Goal: Transaction & Acquisition: Purchase product/service

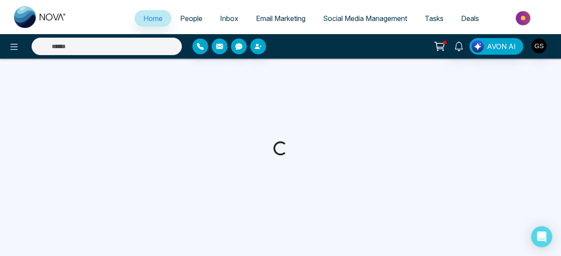
select select "*"
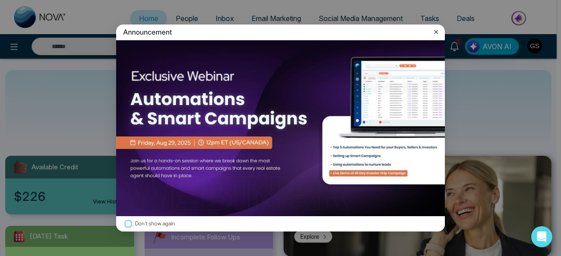
click at [466, 104] on div "Announcement Don't show again" at bounding box center [280, 128] width 561 height 256
click at [435, 33] on icon at bounding box center [436, 32] width 9 height 9
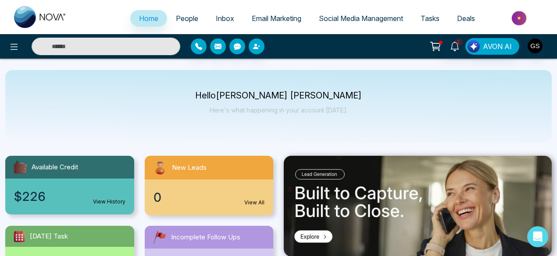
click at [521, 18] on img at bounding box center [520, 18] width 64 height 20
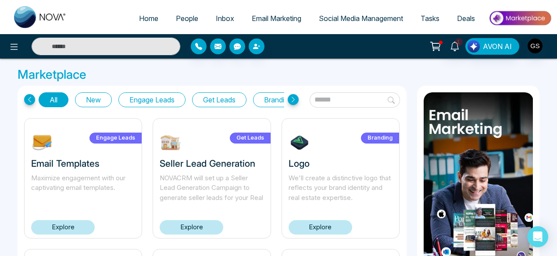
click at [66, 223] on link "Explore" at bounding box center [63, 228] width 64 height 14
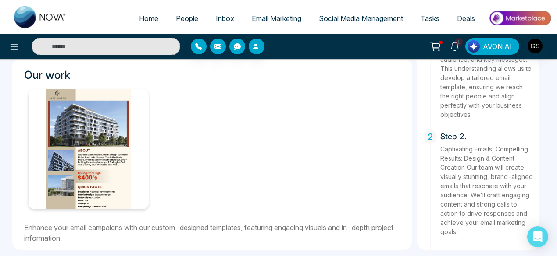
scroll to position [296, 0]
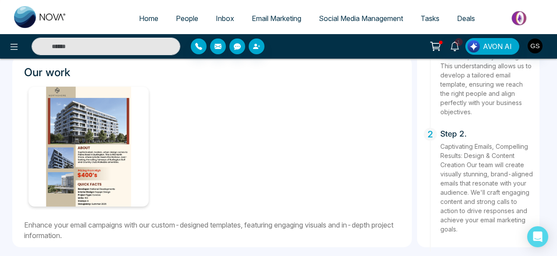
click at [438, 43] on icon at bounding box center [435, 45] width 7 height 4
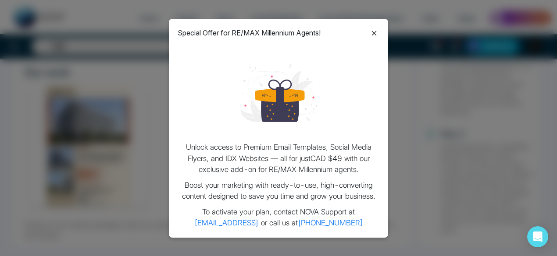
click at [373, 31] on icon at bounding box center [374, 33] width 11 height 11
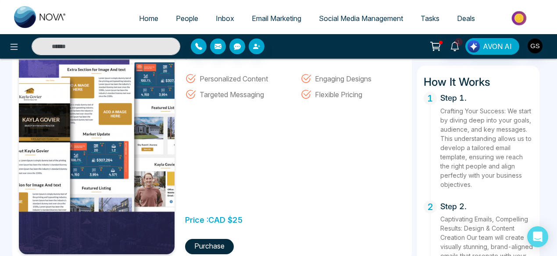
scroll to position [145, 0]
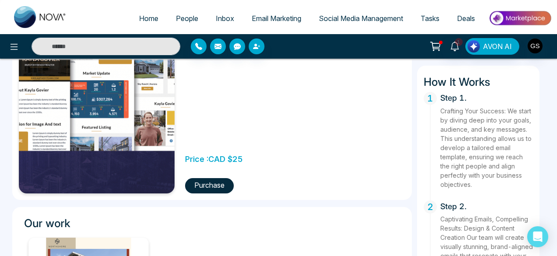
click at [207, 187] on button "Purchase" at bounding box center [209, 185] width 49 height 15
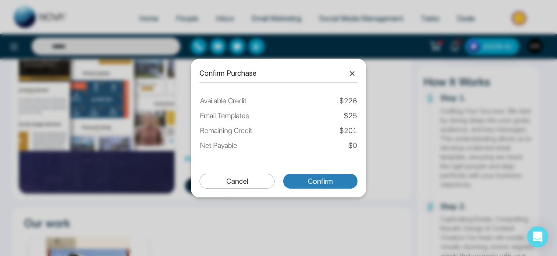
click at [332, 182] on button "Confirm" at bounding box center [320, 181] width 74 height 15
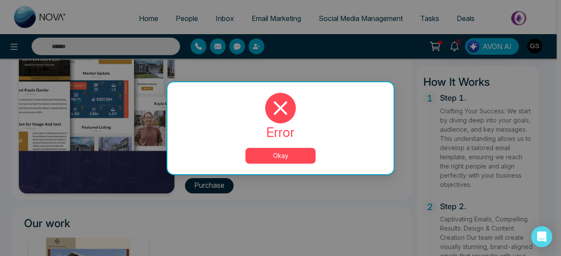
click at [284, 156] on button "Okay" at bounding box center [281, 156] width 70 height 16
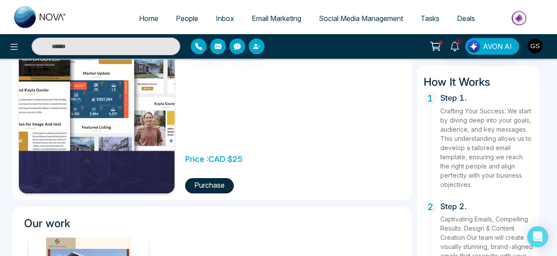
click at [211, 189] on button "Purchase" at bounding box center [209, 185] width 49 height 15
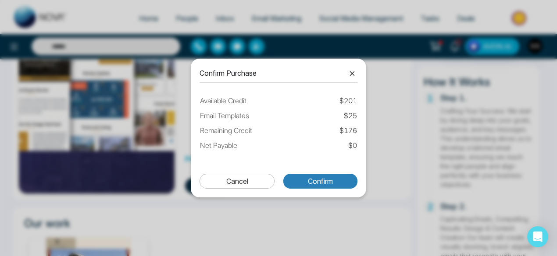
click at [326, 183] on button "Confirm" at bounding box center [320, 181] width 74 height 15
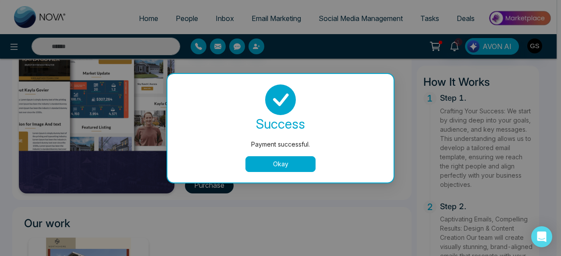
click at [283, 164] on button "Okay" at bounding box center [281, 165] width 70 height 16
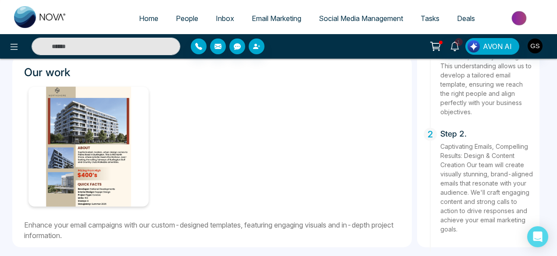
scroll to position [0, 0]
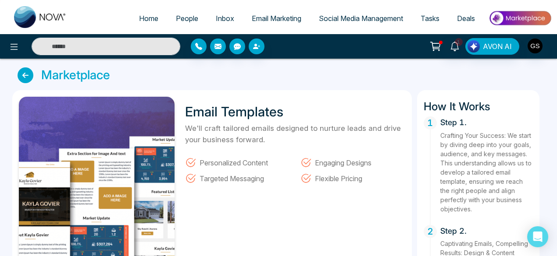
click at [274, 16] on span "Email Marketing" at bounding box center [277, 18] width 50 height 9
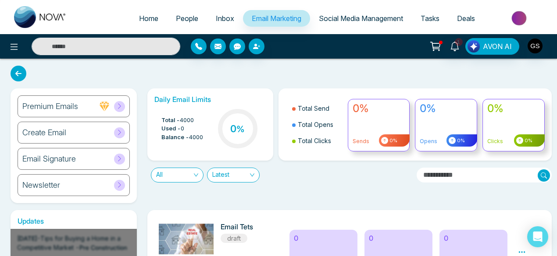
click at [370, 18] on span "Social Media Management" at bounding box center [361, 18] width 84 height 9
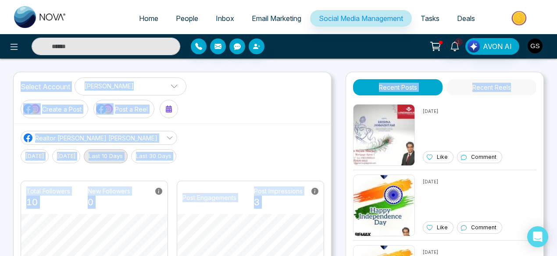
drag, startPoint x: 556, startPoint y: 50, endPoint x: 561, endPoint y: 93, distance: 43.2
click at [557, 93] on html "Home People Inbox Email Marketing Social Media Management Tasks Deals 1 AVON AI…" at bounding box center [278, 128] width 557 height 256
